Goal: Communication & Community: Answer question/provide support

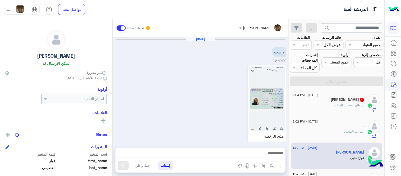
scroll to position [87, 0]
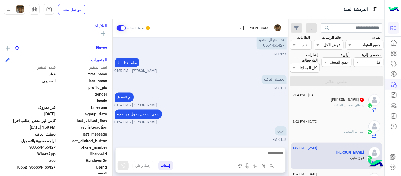
click at [315, 107] on div "سلطان : يعطيك العافية" at bounding box center [329, 107] width 72 height 9
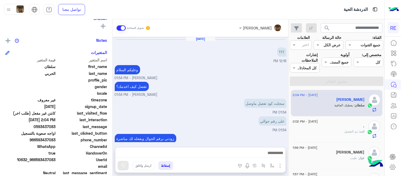
scroll to position [87, 0]
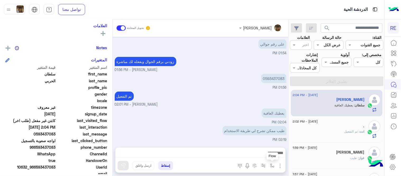
click at [270, 166] on img "button" at bounding box center [272, 165] width 4 height 4
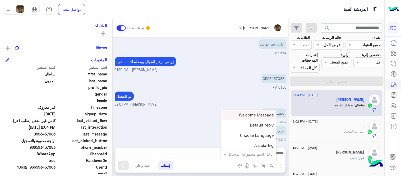
click at [257, 156] on input "text" at bounding box center [256, 154] width 36 height 6
type input "*"
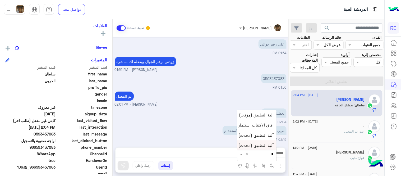
click at [250, 146] on span "آلية التطبيق (محدث)‎ نسخة 1 من‎" at bounding box center [246, 145] width 55 height 5
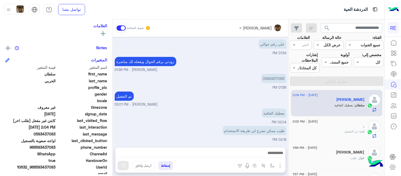
type textarea "**********"
click at [123, 167] on img at bounding box center [122, 165] width 5 height 5
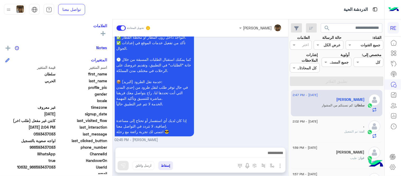
scroll to position [321, 0]
